Goal: Information Seeking & Learning: Learn about a topic

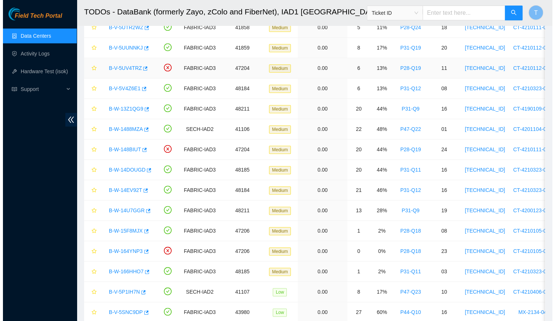
scroll to position [335, 0]
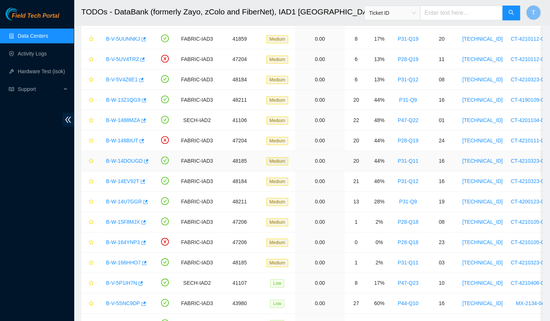
click at [129, 159] on link "B-W-14DOUGD" at bounding box center [124, 161] width 37 height 6
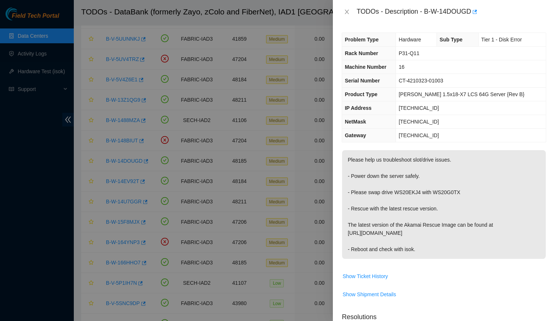
click at [339, 7] on div "TODOs - Description - B-W-14DOUGD" at bounding box center [444, 12] width 222 height 24
click at [348, 3] on div "TODOs - Description - B-W-14DOUGD" at bounding box center [444, 12] width 222 height 24
click at [346, 10] on icon "close" at bounding box center [347, 12] width 6 height 6
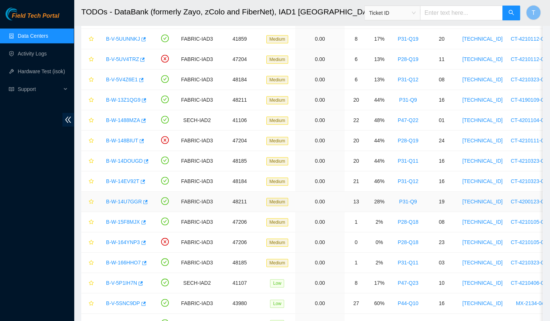
click at [124, 198] on link "B-W-14U7GGR" at bounding box center [124, 201] width 36 height 6
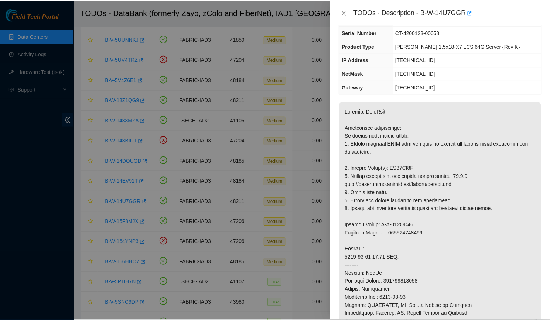
scroll to position [51, 0]
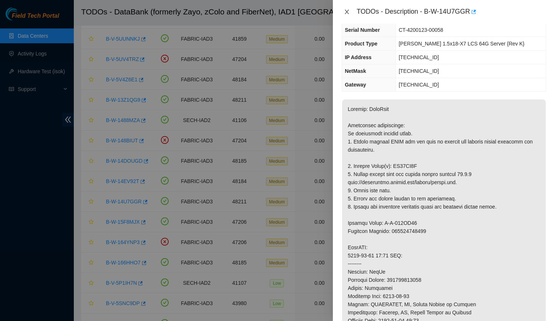
click at [350, 12] on icon "close" at bounding box center [347, 12] width 6 height 6
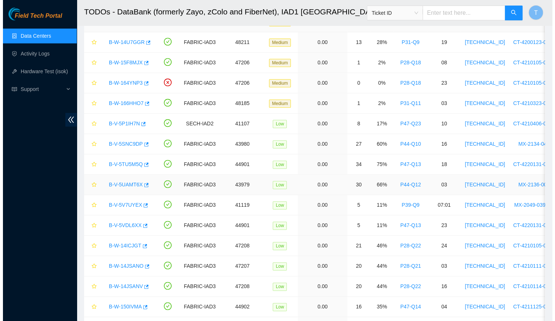
scroll to position [534, 0]
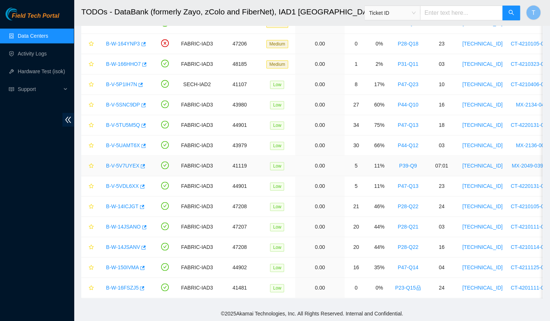
click at [121, 162] on link "B-V-5V7UYEX" at bounding box center [122, 165] width 33 height 6
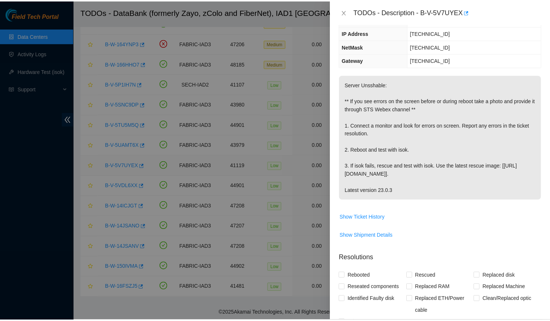
scroll to position [51, 0]
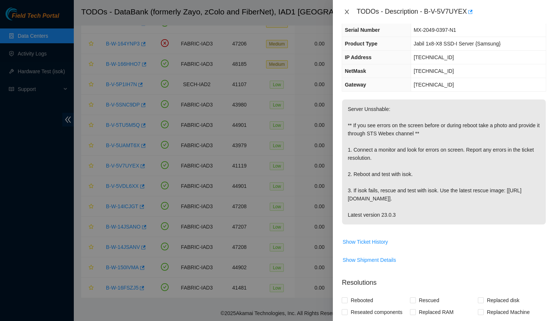
click at [352, 8] on button "Close" at bounding box center [347, 11] width 10 height 7
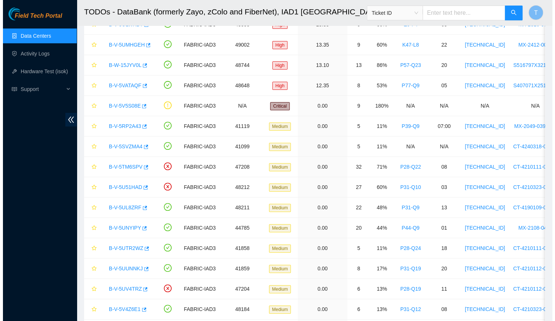
scroll to position [0, 0]
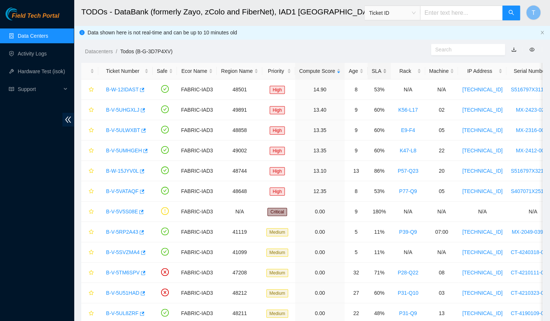
click at [374, 70] on div "SLA" at bounding box center [379, 71] width 15 height 8
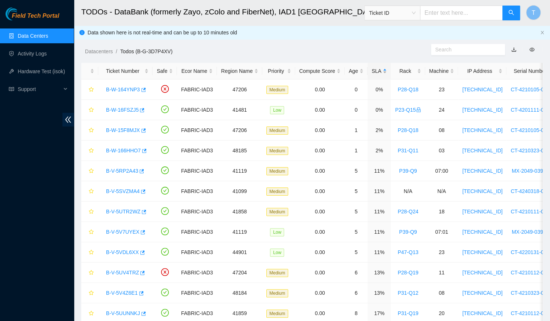
click at [374, 70] on div "SLA" at bounding box center [379, 71] width 15 height 8
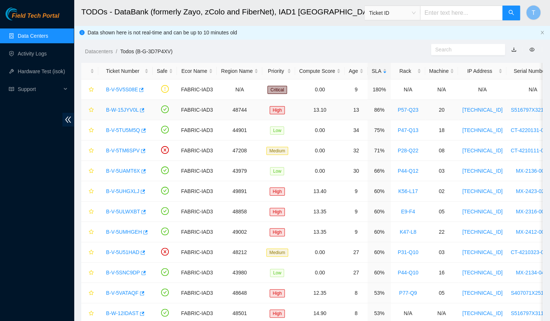
click at [116, 109] on link "B-W-15JYV0L" at bounding box center [122, 110] width 32 height 6
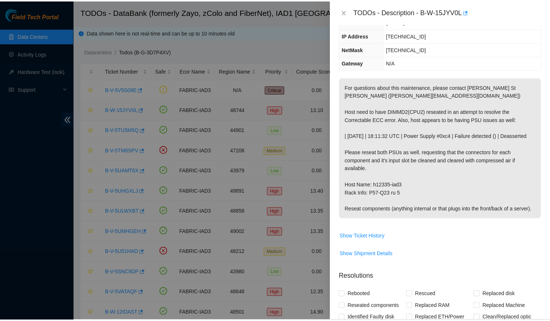
scroll to position [63, 0]
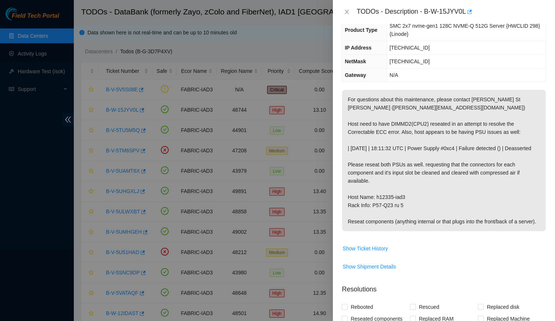
click at [345, 15] on div "TODOs - Description - B-W-15JYV0L" at bounding box center [444, 12] width 205 height 12
click at [346, 10] on icon "close" at bounding box center [347, 12] width 4 height 4
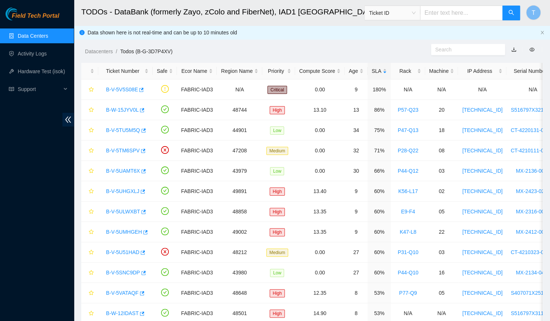
scroll to position [75, 0]
